Goal: Information Seeking & Learning: Understand process/instructions

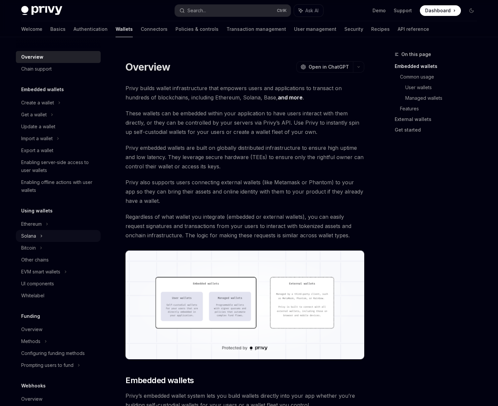
click at [30, 234] on div "Solana" at bounding box center [28, 236] width 15 height 8
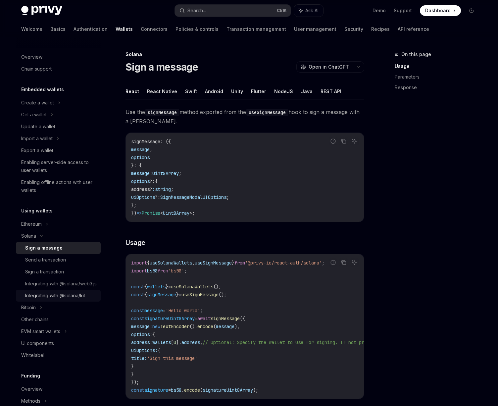
click at [59, 299] on div "Integrating with @solana/kit" at bounding box center [55, 295] width 60 height 8
type textarea "*"
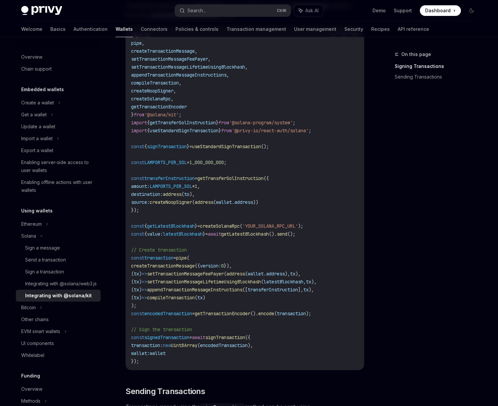
scroll to position [238, 0]
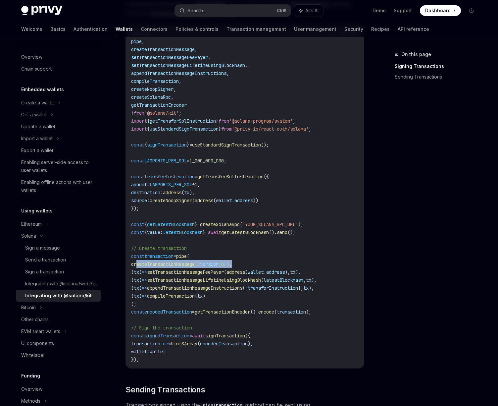
drag, startPoint x: 137, startPoint y: 265, endPoint x: 246, endPoint y: 264, distance: 108.9
click at [246, 264] on code "import { pipe , createTransactionMessage , setTransactionMessageFeePayer , setT…" at bounding box center [244, 196] width 227 height 334
click at [248, 242] on code "import { pipe , createTransactionMessage , setTransactionMessageFeePayer , setT…" at bounding box center [244, 196] width 227 height 334
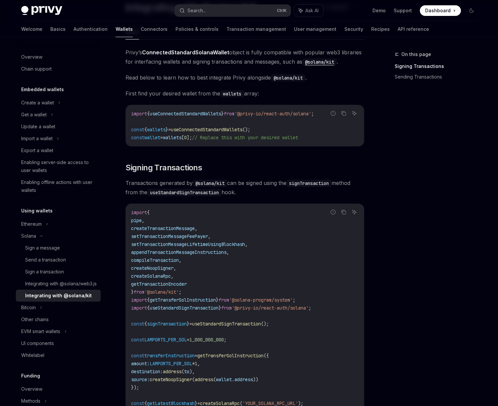
scroll to position [179, 0]
